Goal: Transaction & Acquisition: Subscribe to service/newsletter

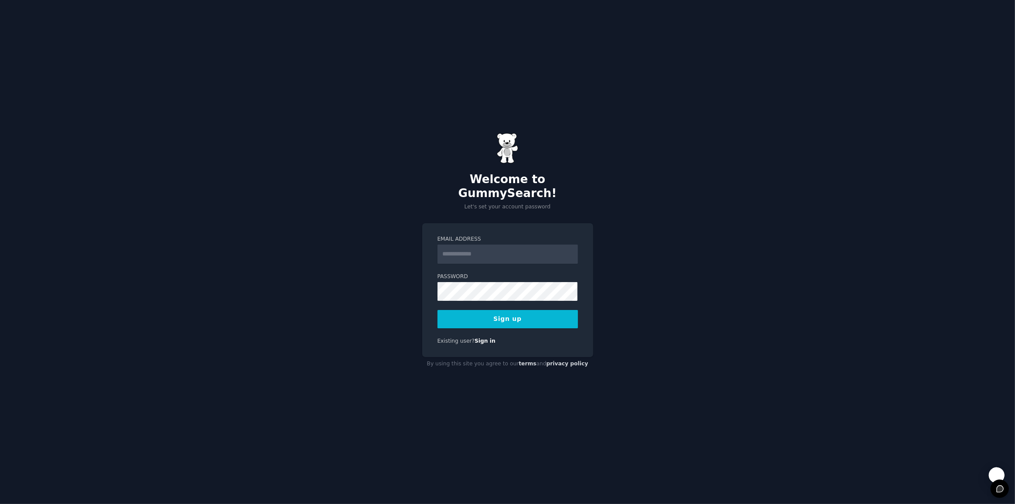
click at [503, 250] on input "Email Address" at bounding box center [507, 254] width 140 height 19
type input "**********"
click at [545, 313] on button "Sign up" at bounding box center [507, 319] width 140 height 18
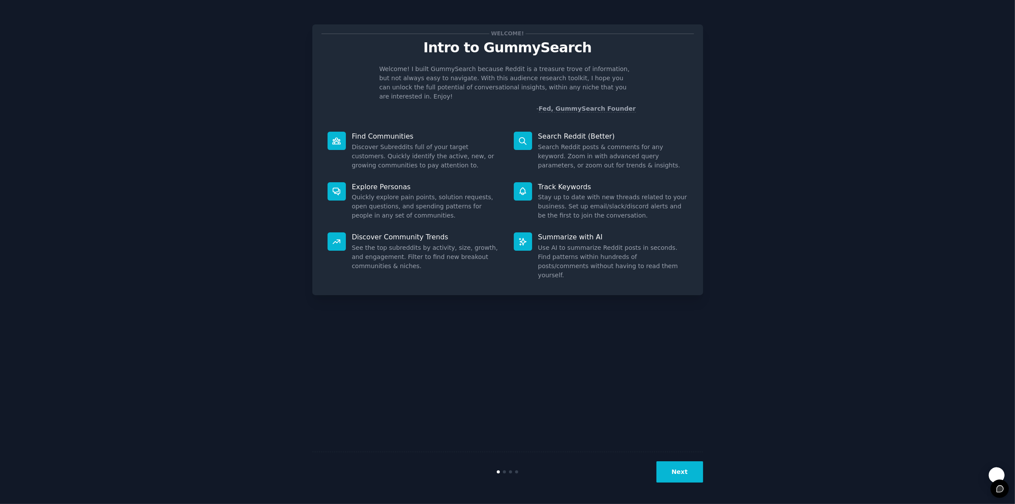
click at [674, 472] on button "Next" at bounding box center [679, 471] width 47 height 21
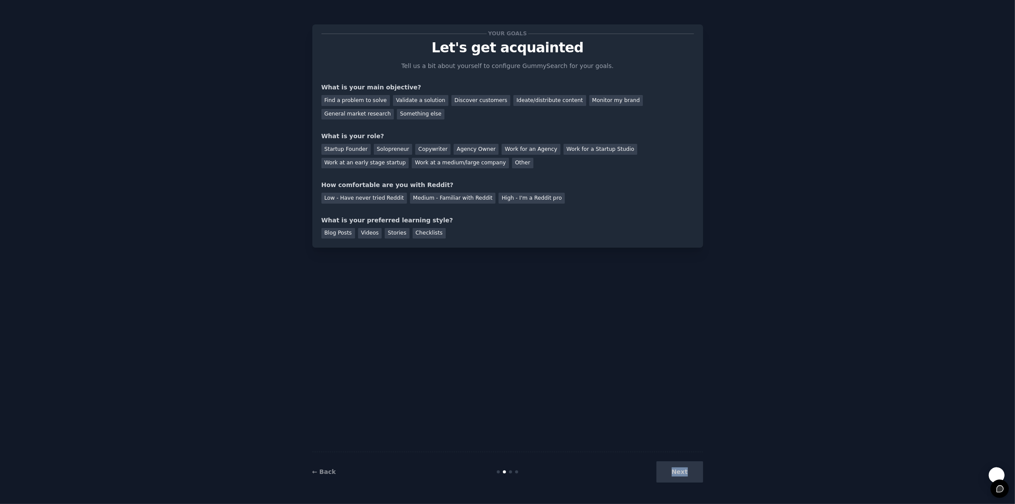
click at [674, 472] on div "Next" at bounding box center [638, 471] width 130 height 21
click at [518, 468] on div "← Back Next" at bounding box center [507, 472] width 391 height 40
click at [516, 472] on div at bounding box center [516, 472] width 3 height 3
click at [366, 113] on div "General market research" at bounding box center [357, 114] width 73 height 11
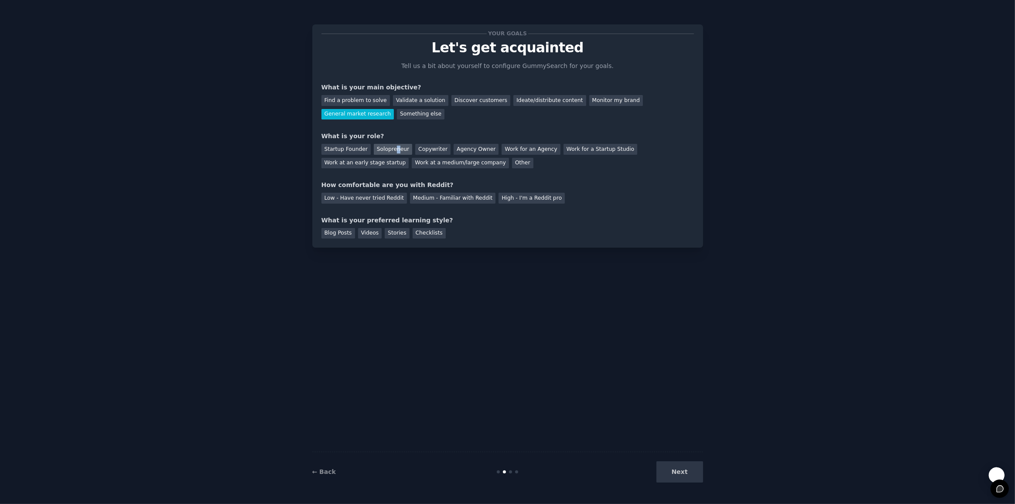
click at [396, 151] on div "Solopreneur" at bounding box center [393, 149] width 38 height 11
click at [377, 198] on div "Low - Have never tried Reddit" at bounding box center [363, 198] width 85 height 11
click at [372, 236] on div "Videos" at bounding box center [370, 233] width 24 height 11
click at [331, 233] on div "Blog Posts" at bounding box center [338, 233] width 34 height 11
click at [391, 233] on div "Stories" at bounding box center [397, 233] width 24 height 11
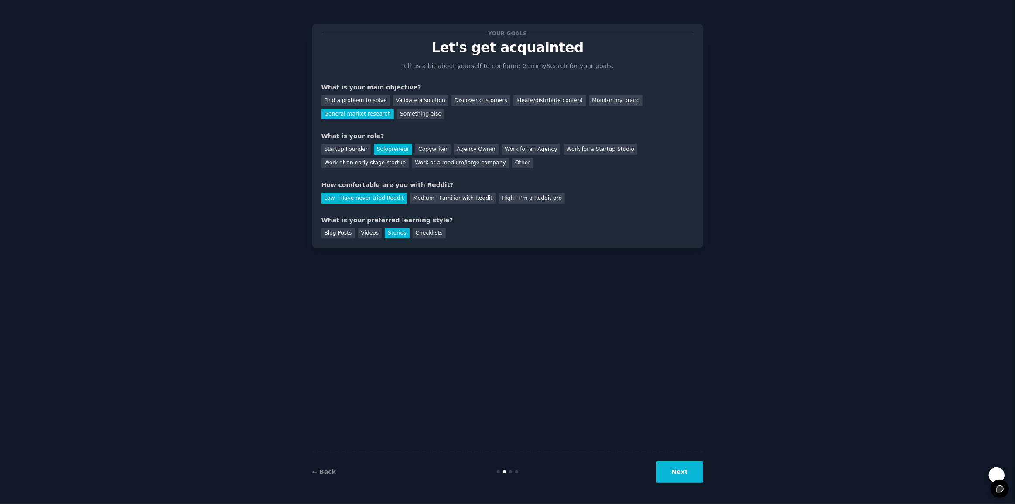
drag, startPoint x: 424, startPoint y: 234, endPoint x: 407, endPoint y: 236, distance: 17.5
click at [424, 234] on div "Checklists" at bounding box center [429, 233] width 33 height 11
click at [686, 478] on button "Next" at bounding box center [679, 471] width 47 height 21
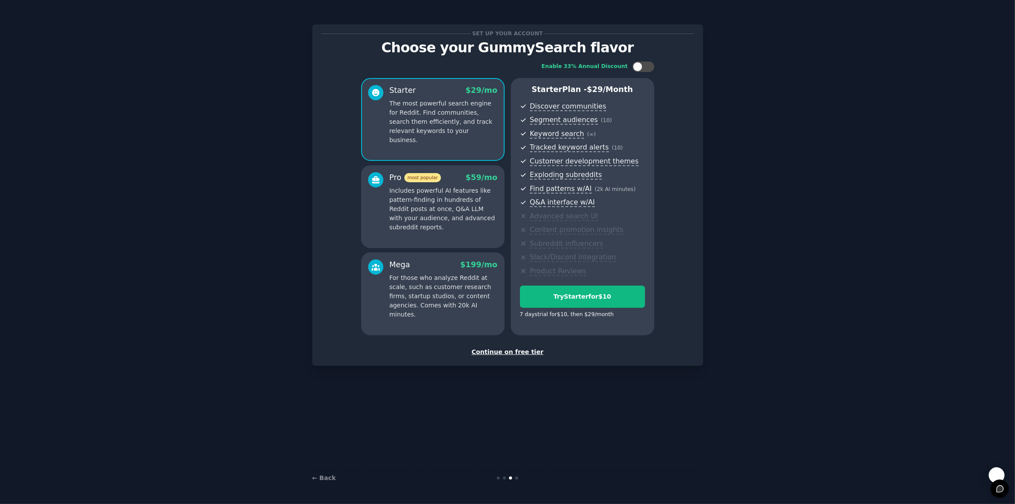
click at [521, 354] on div "Continue on free tier" at bounding box center [507, 352] width 372 height 9
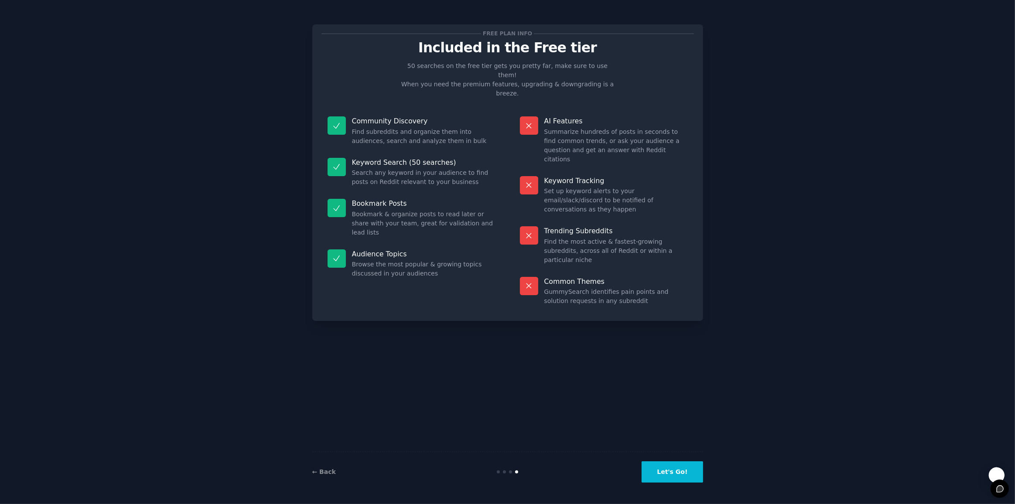
click at [661, 473] on button "Let's Go!" at bounding box center [672, 471] width 61 height 21
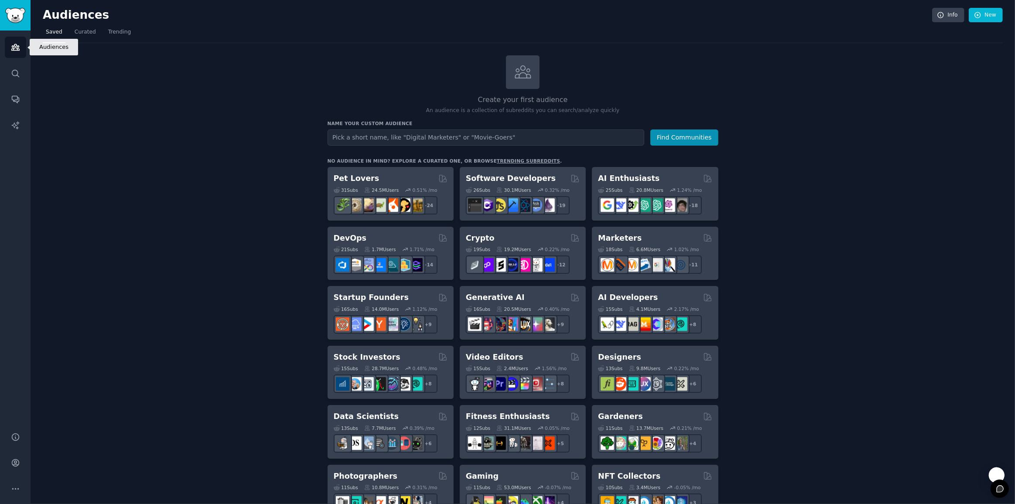
click at [16, 47] on icon "Sidebar" at bounding box center [15, 47] width 9 height 9
click at [15, 72] on icon "Sidebar" at bounding box center [15, 73] width 9 height 9
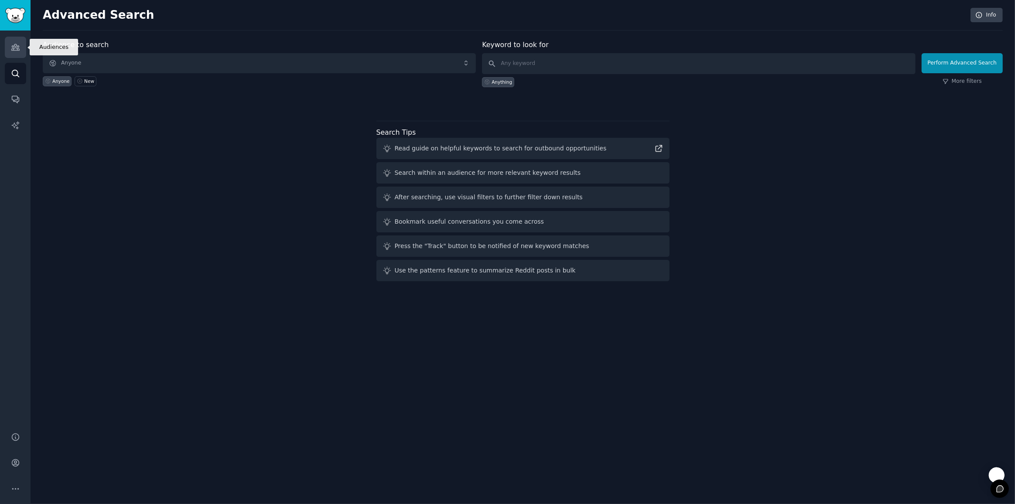
click at [17, 45] on icon "Sidebar" at bounding box center [15, 47] width 9 height 9
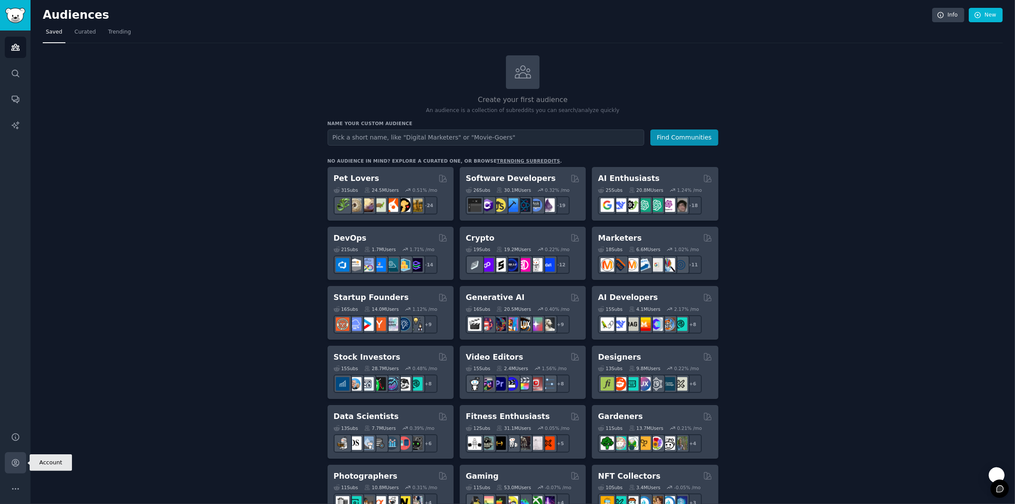
click at [6, 465] on link "Account" at bounding box center [15, 462] width 21 height 21
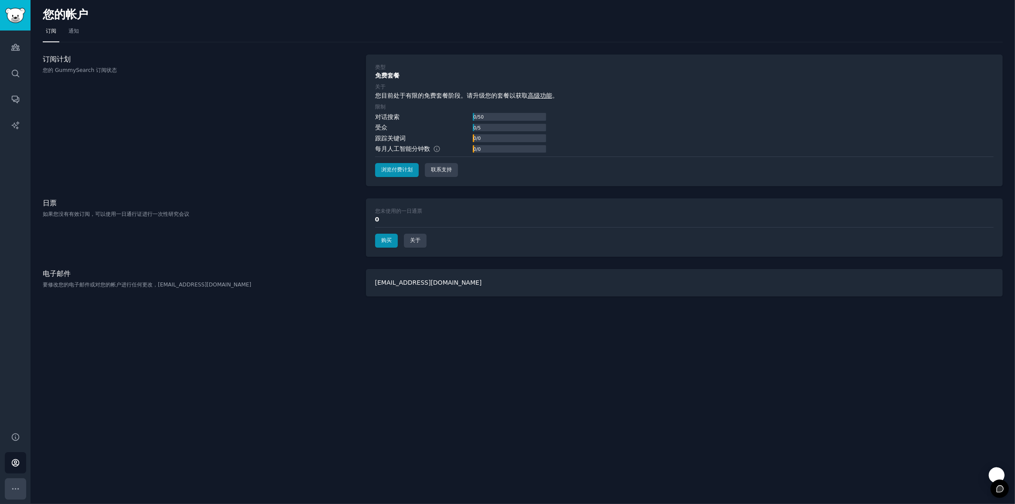
click at [14, 490] on icon "侧边栏" at bounding box center [15, 489] width 9 height 9
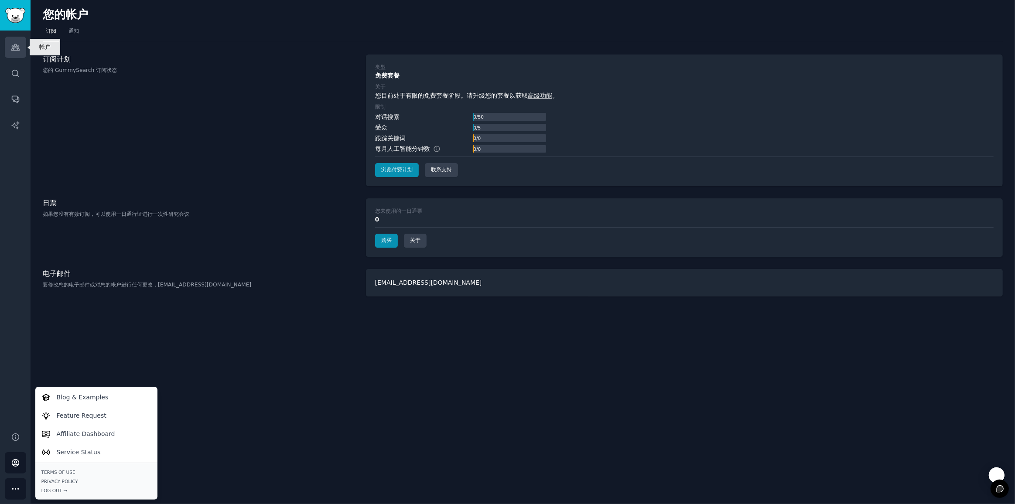
click at [14, 53] on link "受众" at bounding box center [15, 47] width 21 height 21
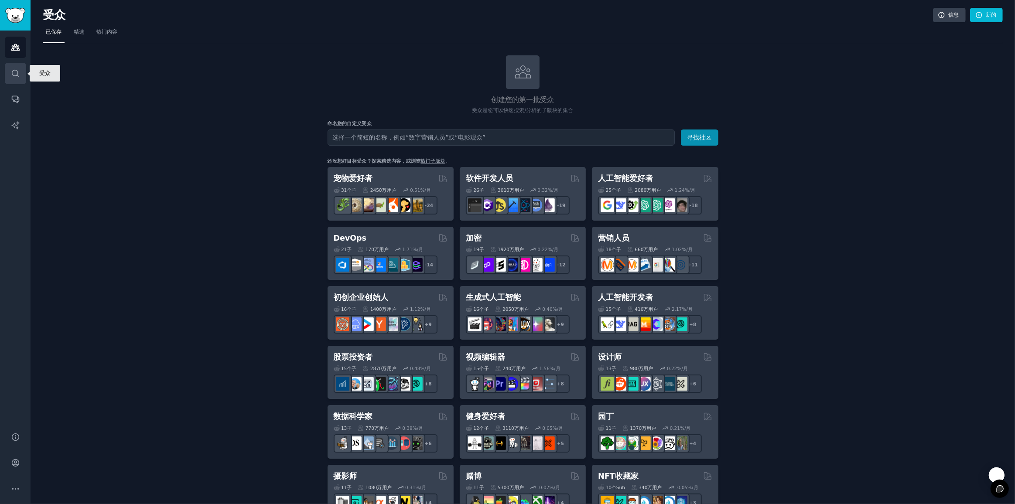
click at [20, 74] on link "搜索" at bounding box center [15, 73] width 21 height 21
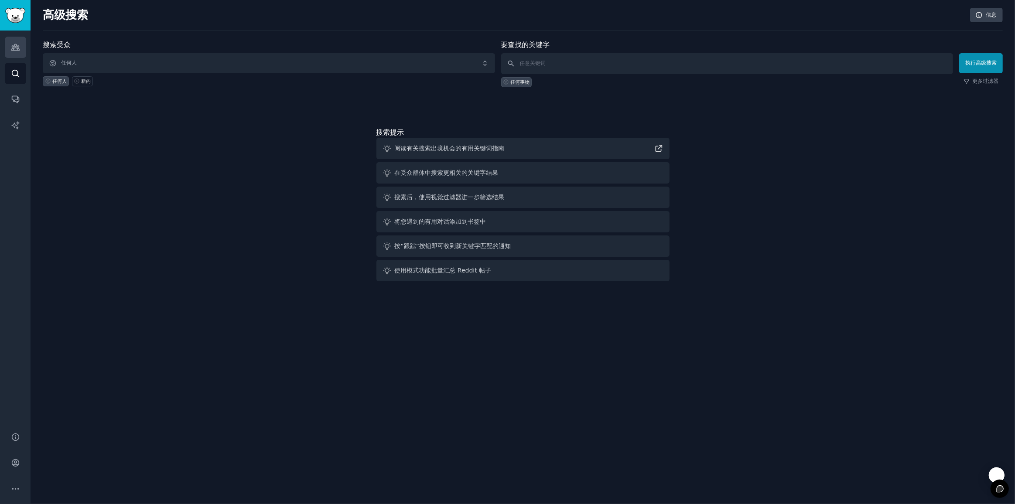
click at [13, 35] on div "受众 搜索 对话 人工智能报告" at bounding box center [15, 226] width 31 height 391
click at [13, 46] on icon "侧边栏" at bounding box center [15, 47] width 9 height 9
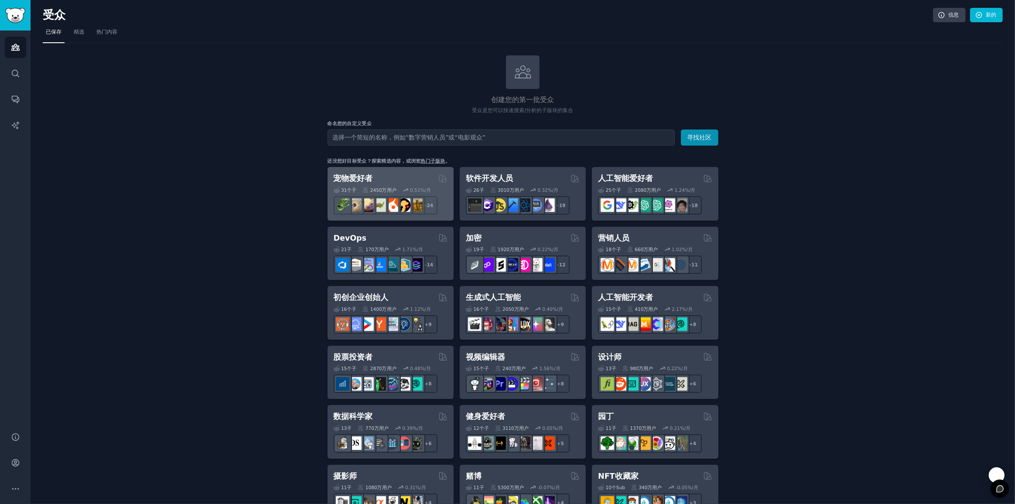
click at [364, 176] on font "宠物爱好者" at bounding box center [353, 178] width 39 height 9
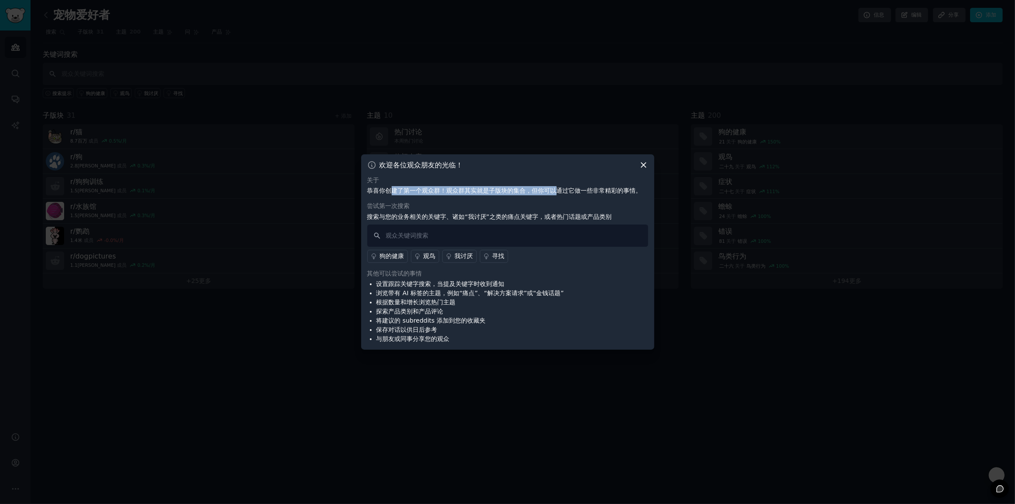
drag, startPoint x: 389, startPoint y: 195, endPoint x: 546, endPoint y: 201, distance: 156.7
click at [555, 194] on p "恭喜你创建了第一个观众群！观众群其实就是子版块的集合，但你可以通过它做一些非常精彩的事情。" at bounding box center [507, 190] width 281 height 9
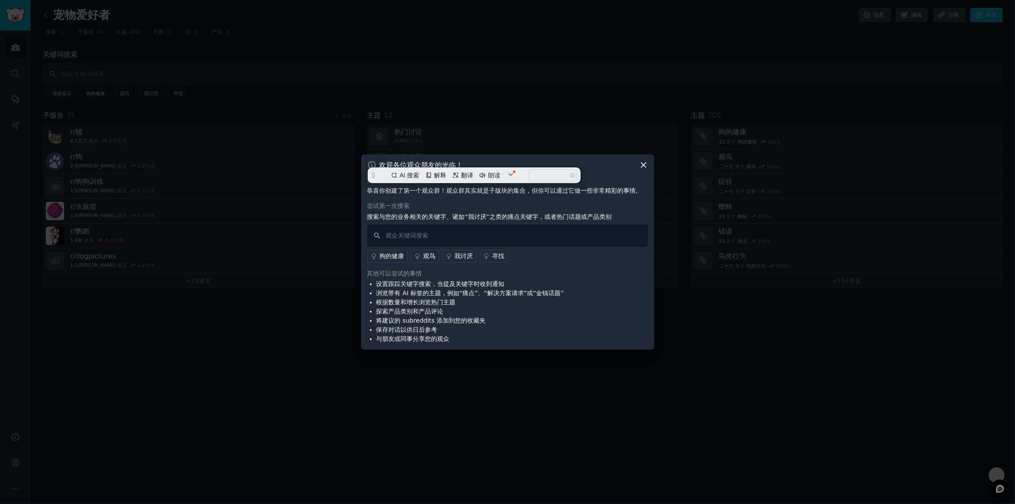
click at [527, 213] on font "搜索与您的业务相关的关键字、诸如“我讨厌”之类的痛点关键字，或者热门话题或产品类别" at bounding box center [489, 216] width 245 height 7
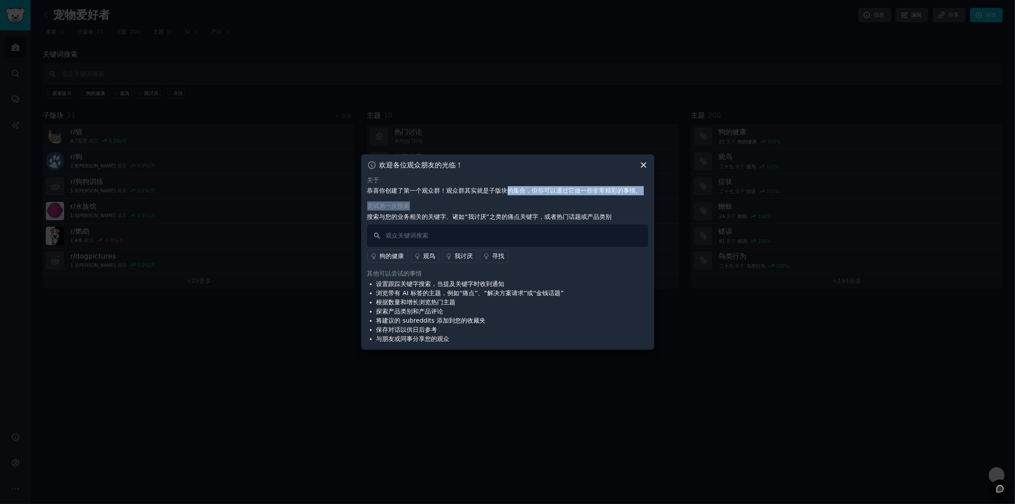
drag, startPoint x: 454, startPoint y: 197, endPoint x: 506, endPoint y: 195, distance: 52.4
click at [506, 195] on div "关于 恭喜你创建了第一个观众群！观众群其实就是子版块的集合，但你可以通过它做一些非常精彩的事情。 尝试第一次搜索 搜索与您的业务相关的关键字、诸如“我讨厌”之…" at bounding box center [507, 260] width 281 height 168
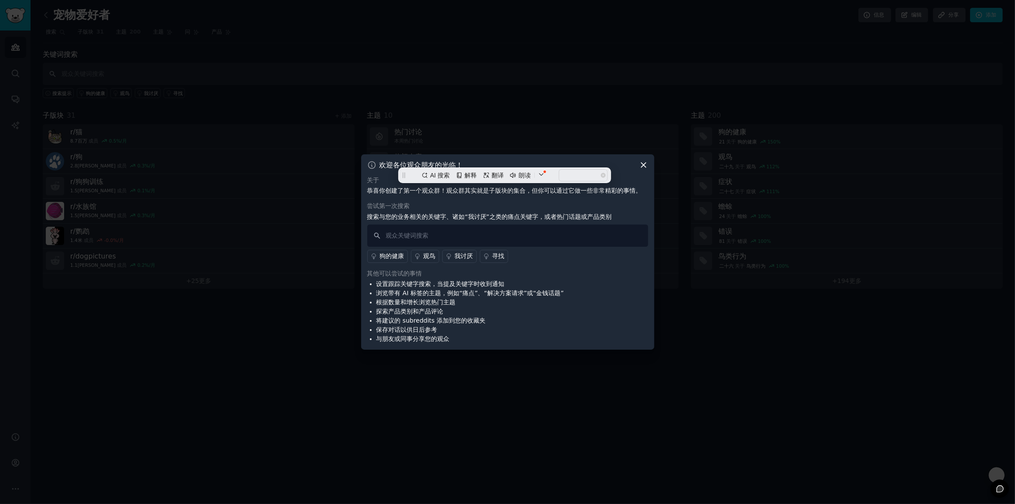
click at [560, 224] on div "尝试第一次搜索 搜索与您的业务相关的关键字、诸如“我讨厌”之类的痛点关键字，或者热门话题或产品类别 狗的健康 观鸟 我讨厌 寻找" at bounding box center [507, 231] width 281 height 61
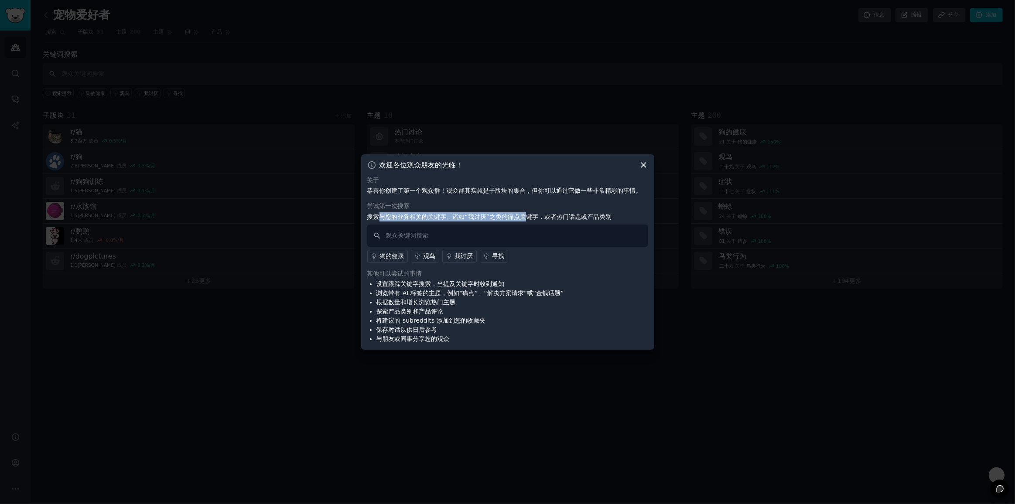
drag, startPoint x: 379, startPoint y: 219, endPoint x: 533, endPoint y: 219, distance: 154.0
click at [531, 219] on font "搜索与您的业务相关的关键字、诸如“我讨厌”之类的痛点关键字，或者热门话题或产品类别" at bounding box center [489, 216] width 245 height 7
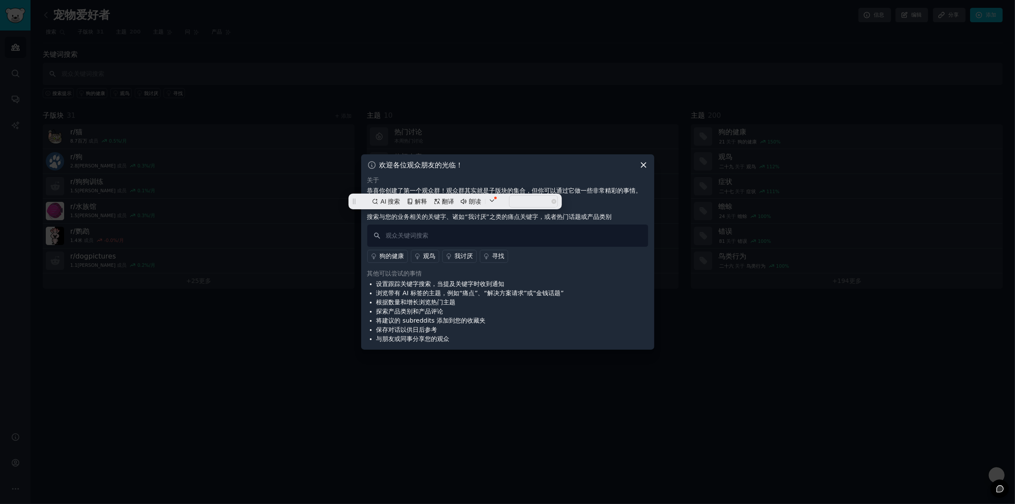
click at [555, 284] on li "设置跟踪关键字搜索，当提及关键字时收到通知" at bounding box center [470, 284] width 188 height 9
click at [641, 166] on icon at bounding box center [643, 164] width 9 height 9
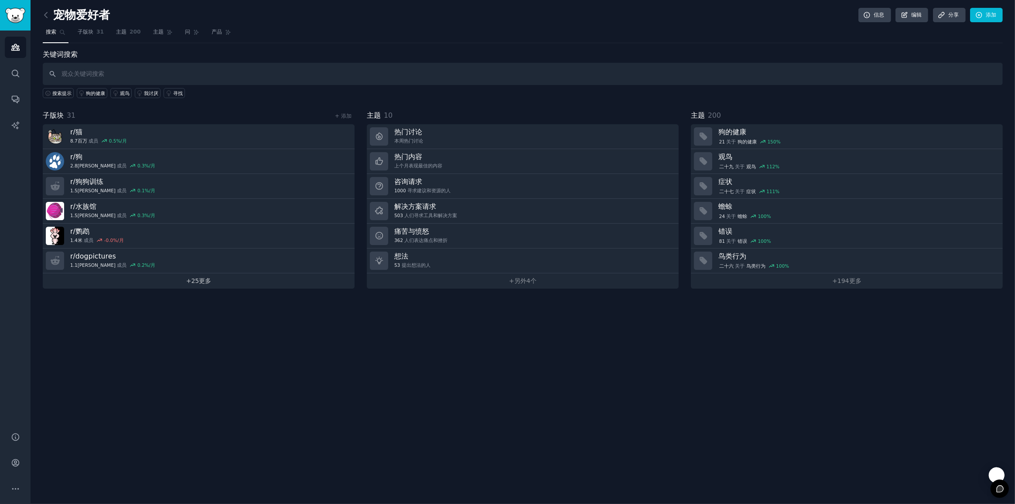
click at [210, 278] on font "更多" at bounding box center [205, 280] width 12 height 7
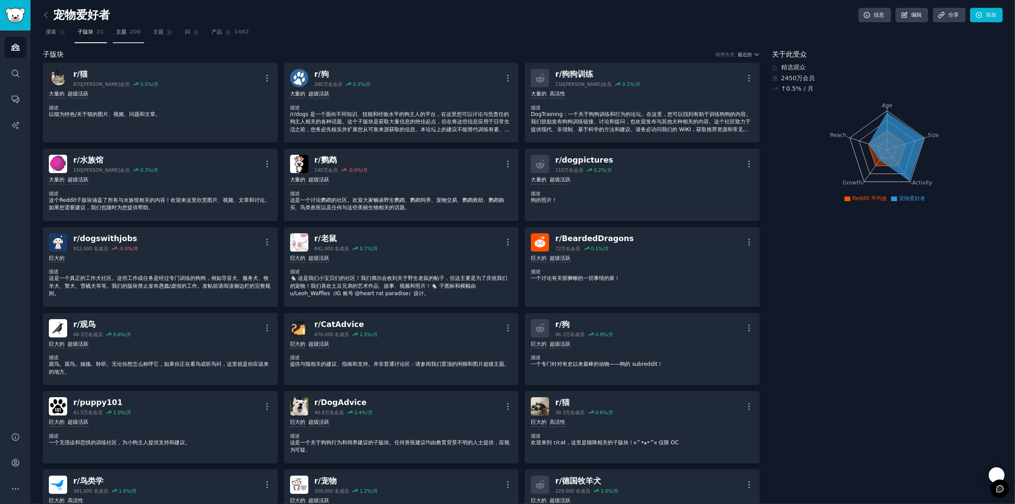
click at [129, 34] on link "主题 200" at bounding box center [128, 34] width 31 height 18
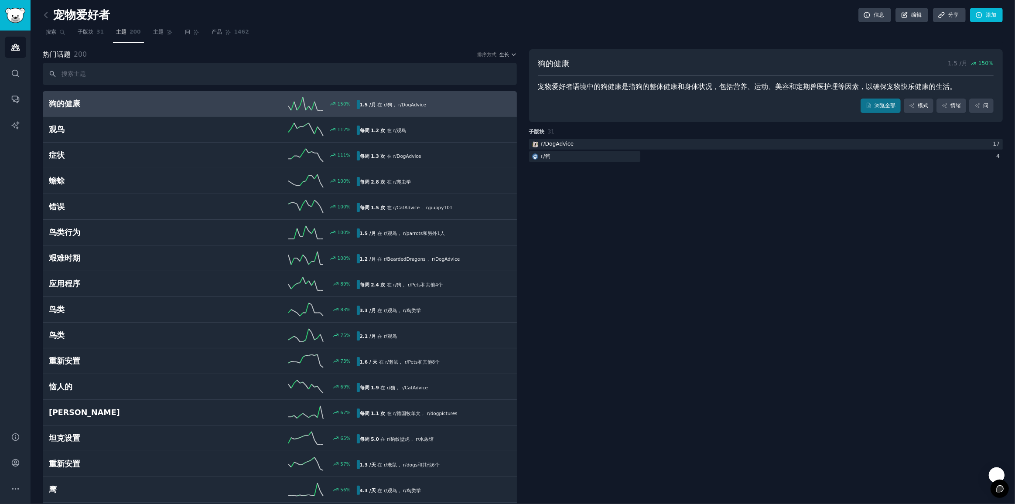
click at [13, 15] on img "侧边栏" at bounding box center [15, 15] width 20 height 15
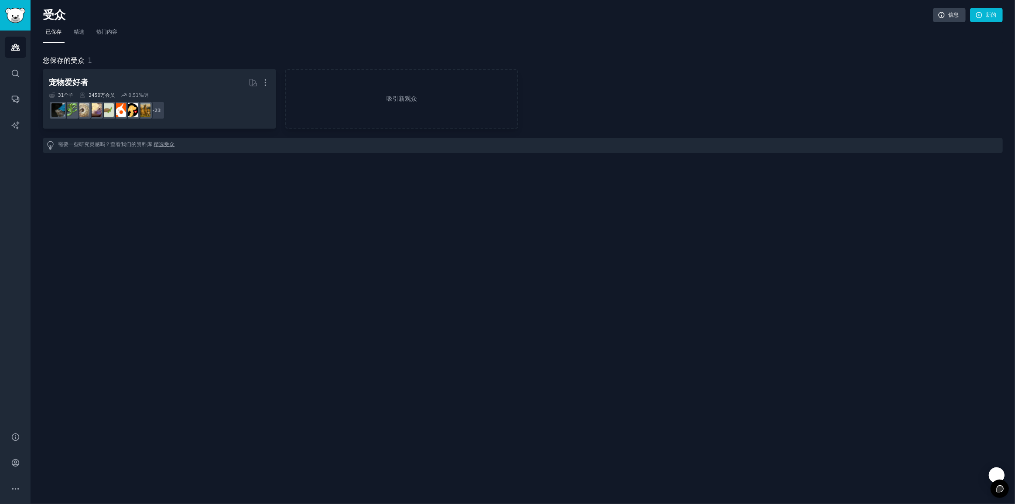
click at [167, 146] on font "精选受众" at bounding box center [164, 144] width 21 height 6
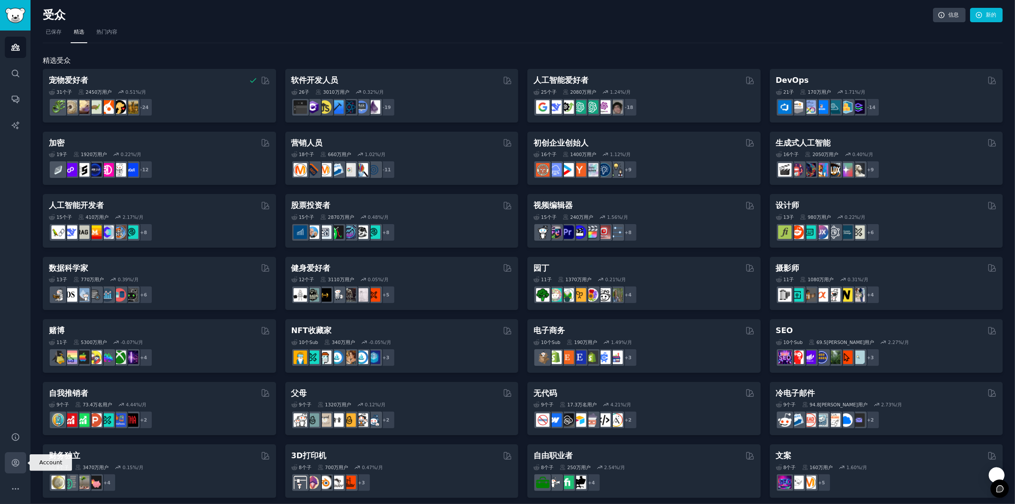
click at [18, 457] on link "帐户" at bounding box center [15, 462] width 21 height 21
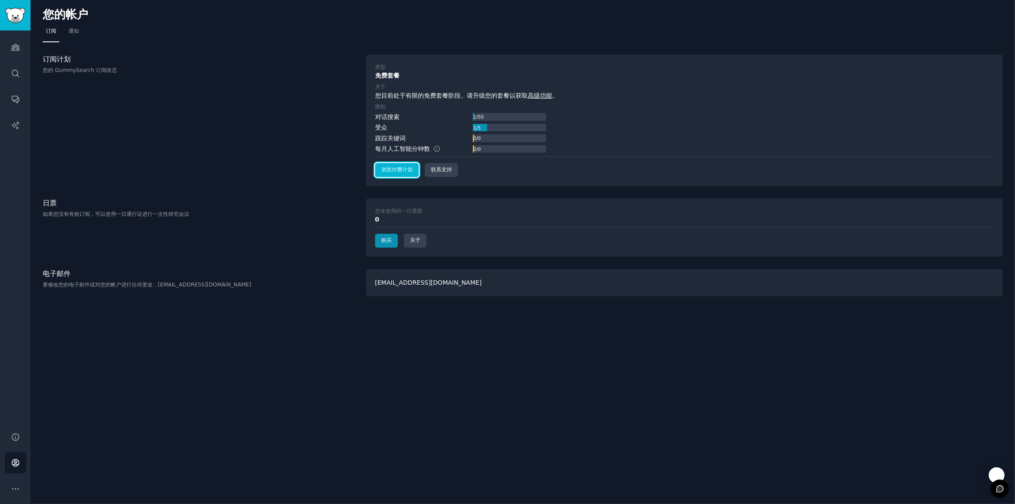
click at [407, 174] on link "浏览付费计划" at bounding box center [397, 170] width 44 height 14
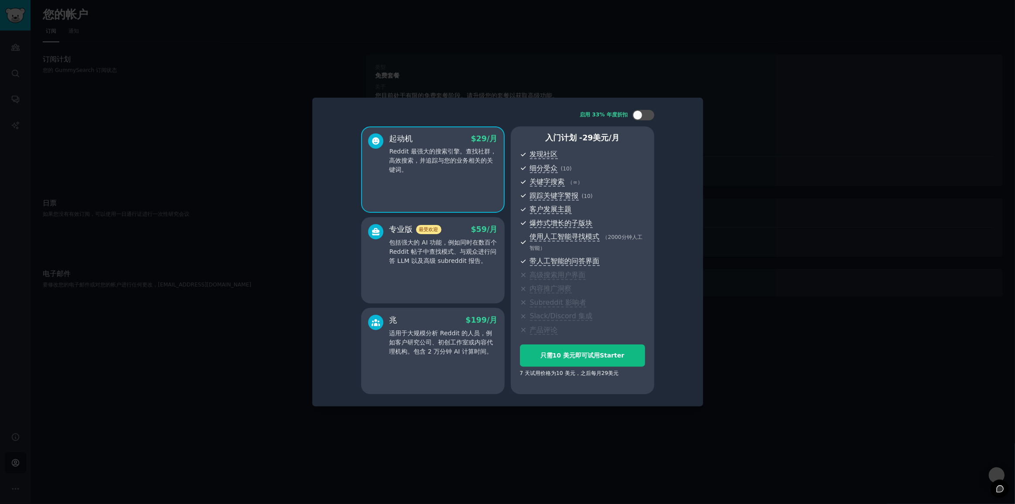
click at [383, 264] on div "专业版 最受欢迎 $ 59 /月 包括强大的 AI 功能，例如同时在数百个 Reddit 帖子中查找模式、与观众进行问答 LLM 以及高级 subreddit…" at bounding box center [433, 244] width 130 height 41
click at [645, 111] on div at bounding box center [643, 115] width 22 height 10
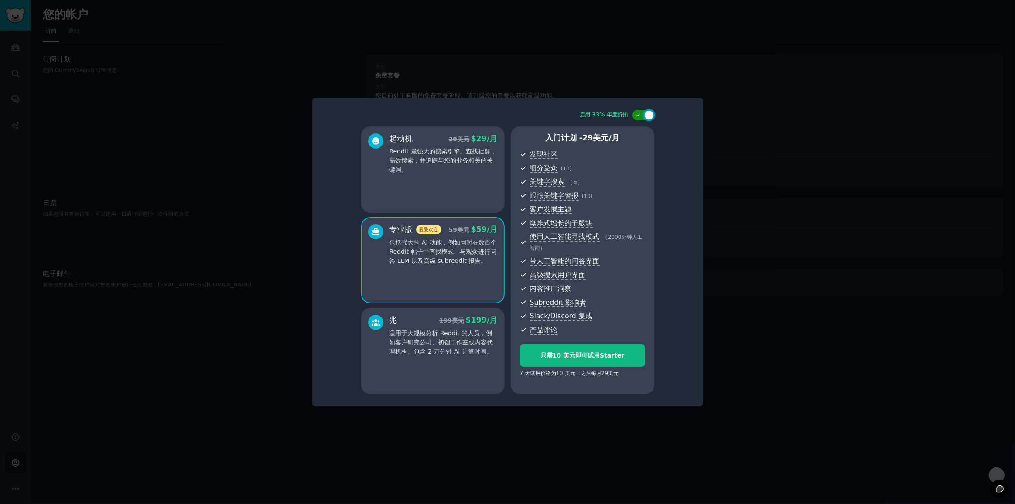
click at [645, 111] on div at bounding box center [649, 115] width 10 height 10
click at [645, 111] on div at bounding box center [643, 115] width 22 height 10
click at [645, 111] on div at bounding box center [649, 115] width 10 height 10
click at [647, 113] on div at bounding box center [647, 115] width 4 height 4
click at [647, 113] on div at bounding box center [649, 115] width 10 height 10
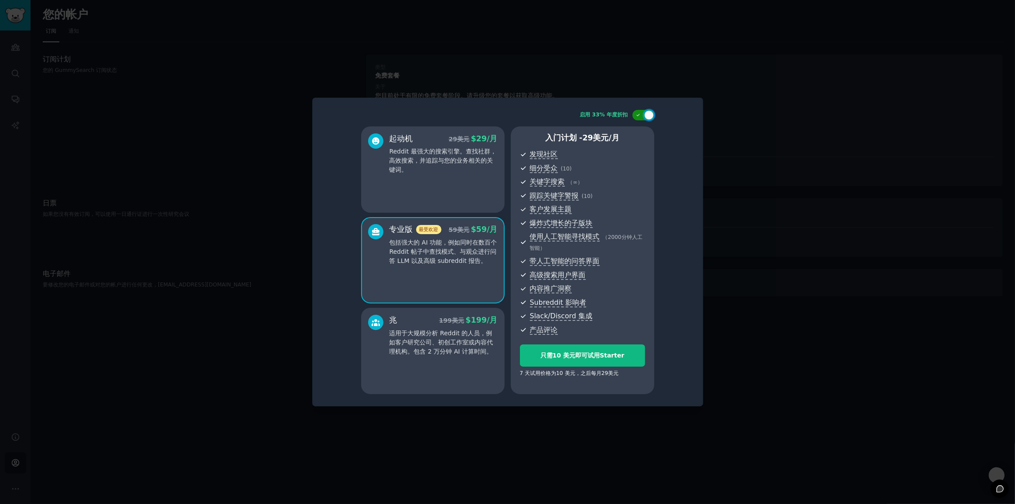
checkbox input "false"
click at [796, 228] on div at bounding box center [507, 252] width 1015 height 504
